Goal: Navigation & Orientation: Find specific page/section

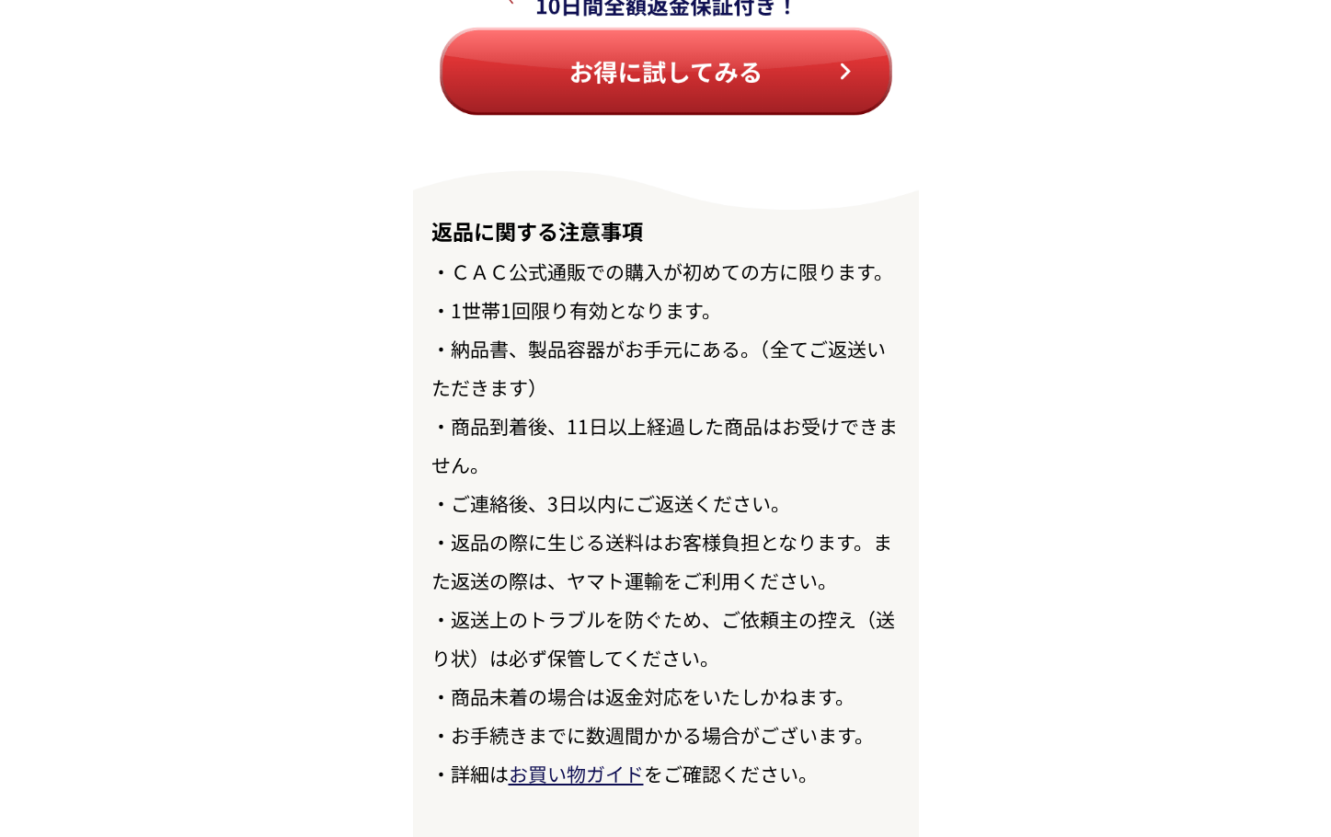
scroll to position [21208, 0]
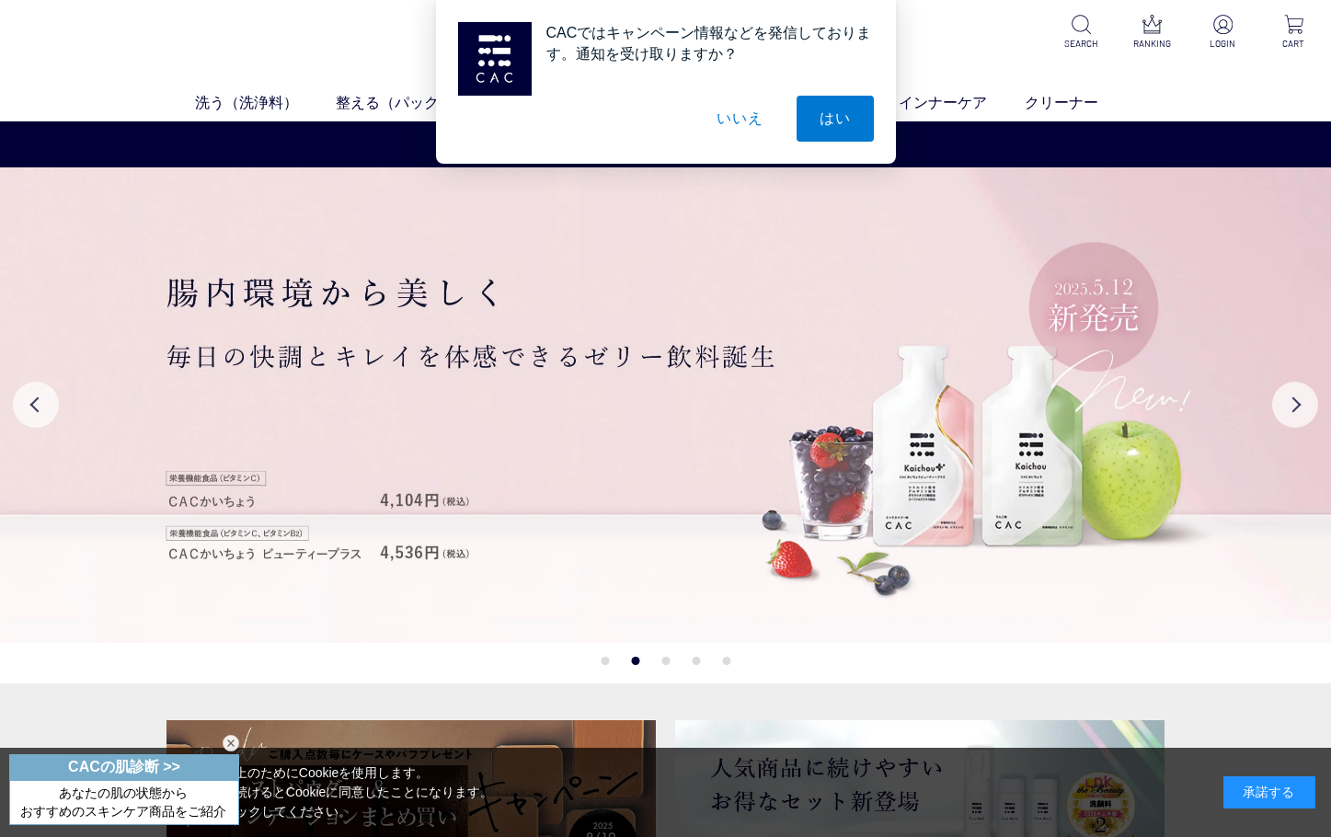
click at [735, 120] on button "いいえ" at bounding box center [739, 119] width 92 height 46
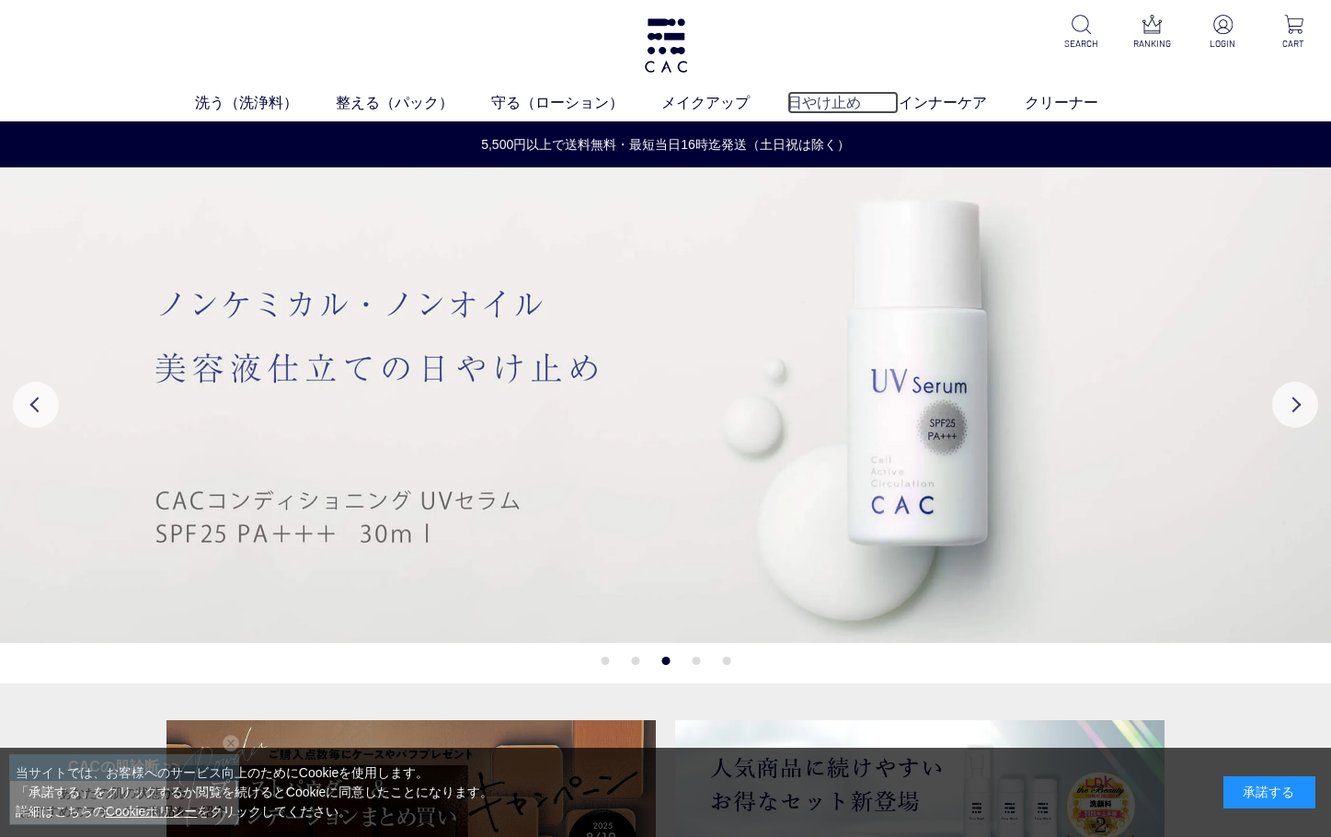
click at [845, 104] on link "日やけ止め" at bounding box center [842, 102] width 111 height 23
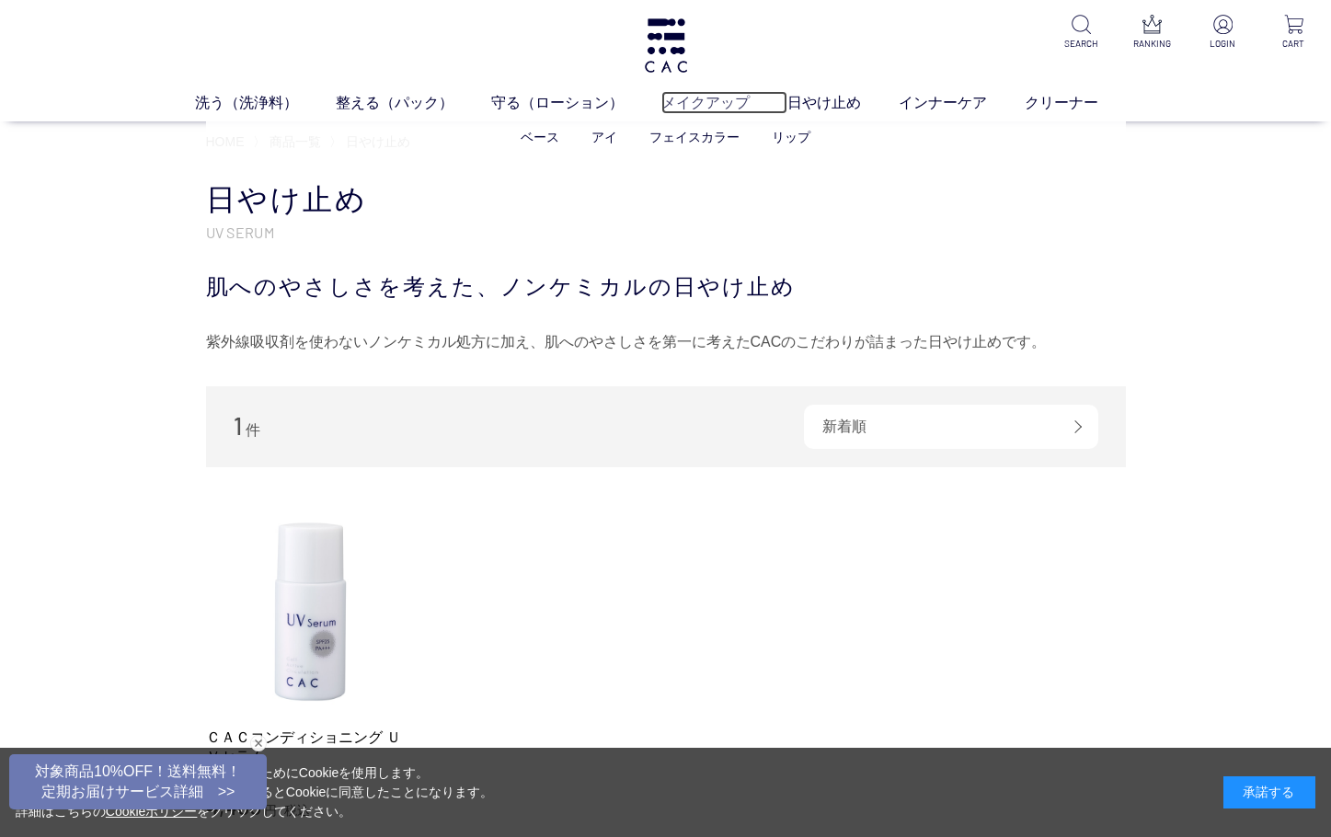
click at [714, 107] on link "メイクアップ" at bounding box center [724, 102] width 126 height 23
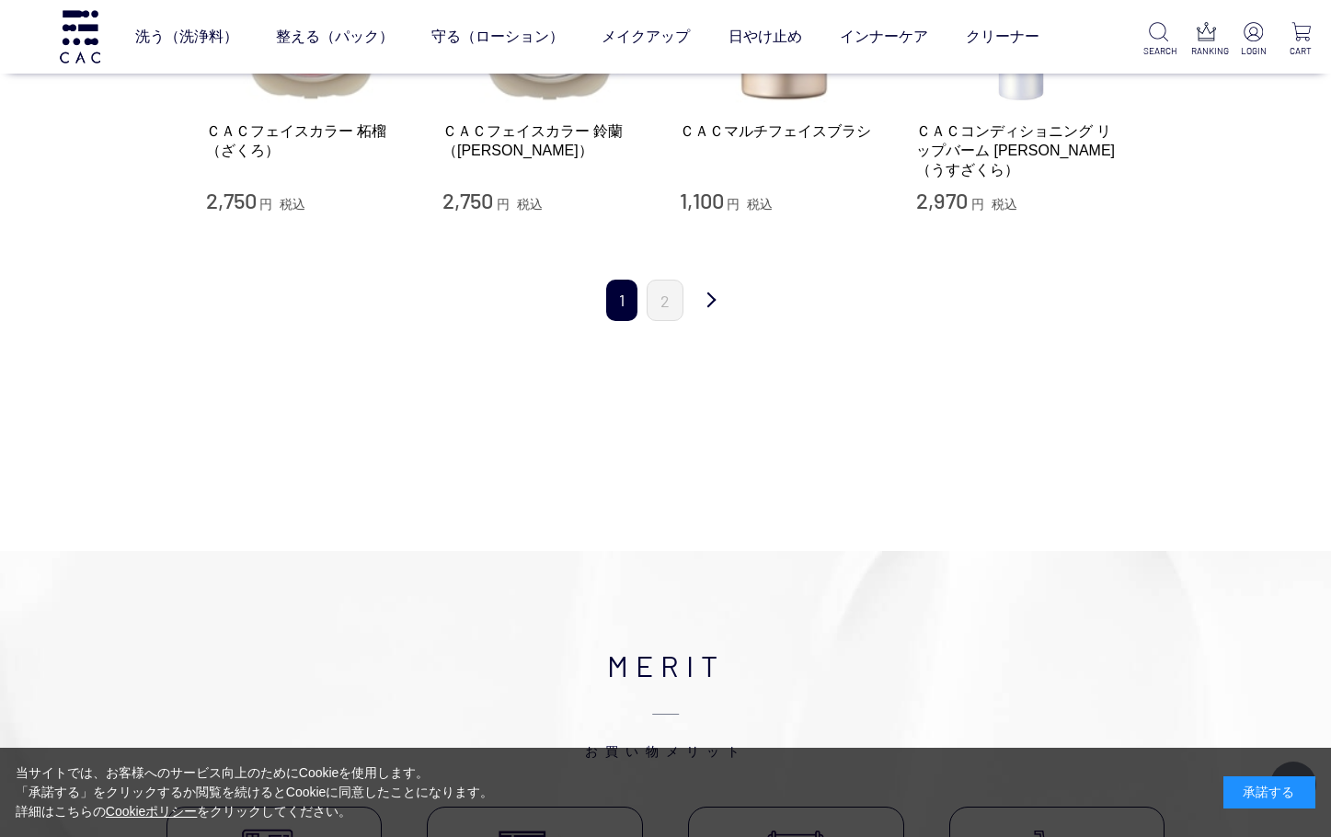
scroll to position [2023, 0]
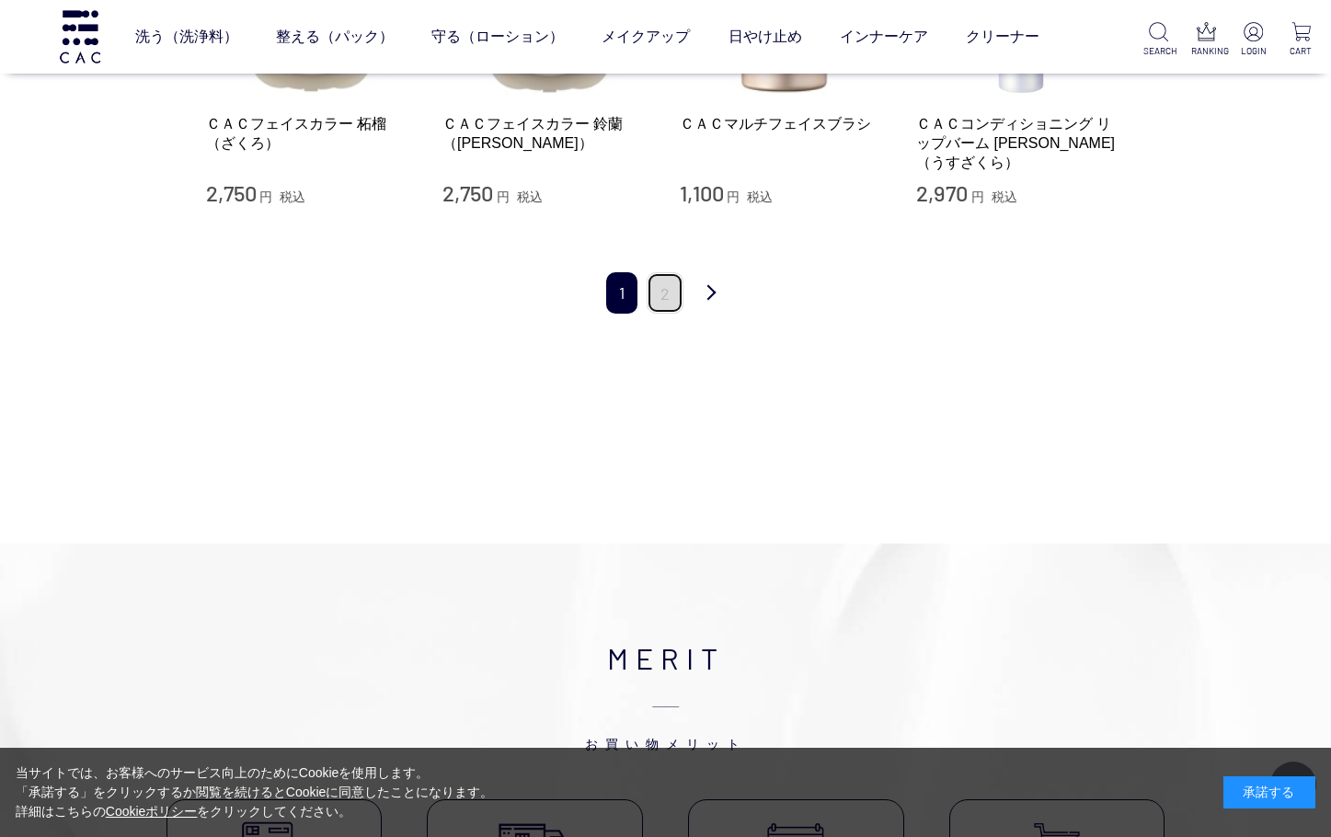
click at [675, 275] on link "2" at bounding box center [664, 292] width 37 height 41
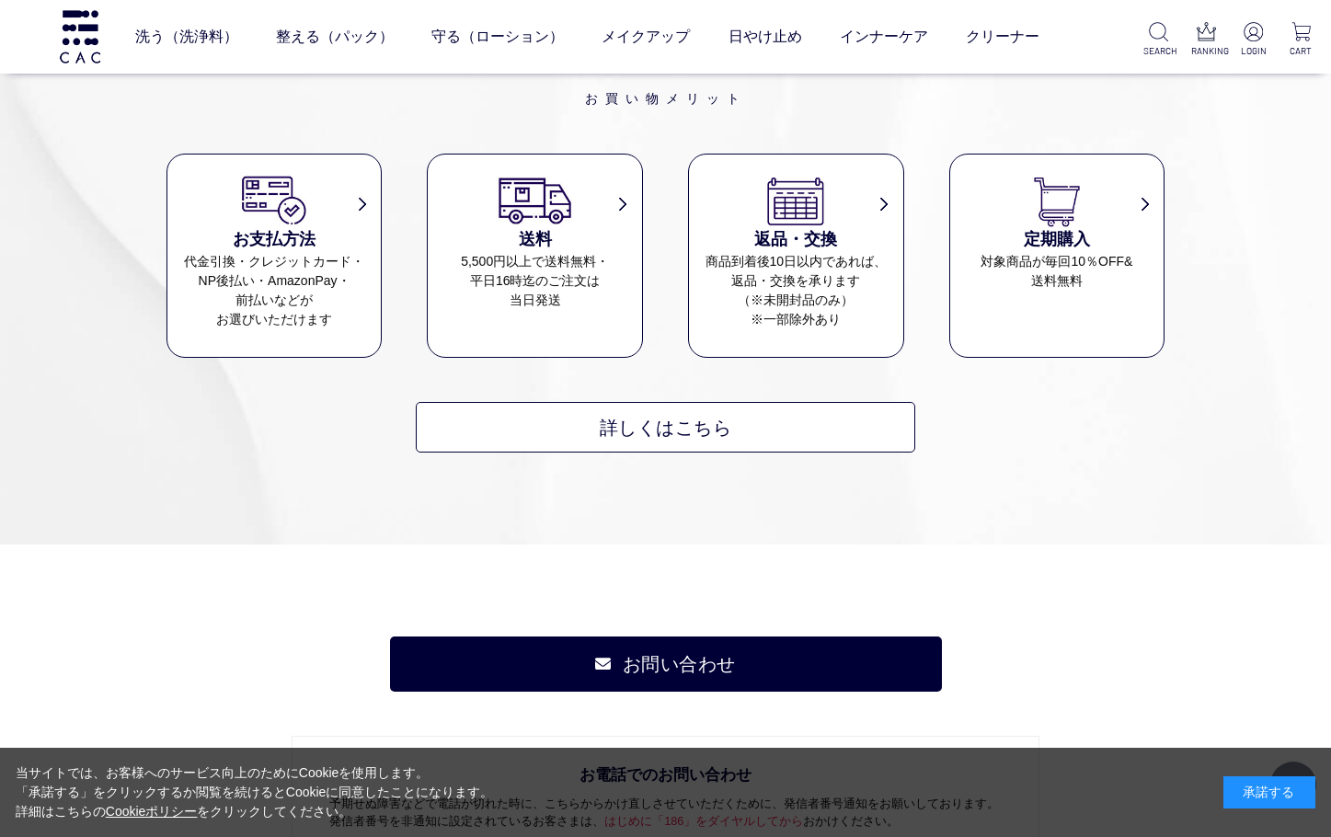
scroll to position [1195, 0]
